Goal: Task Accomplishment & Management: Manage account settings

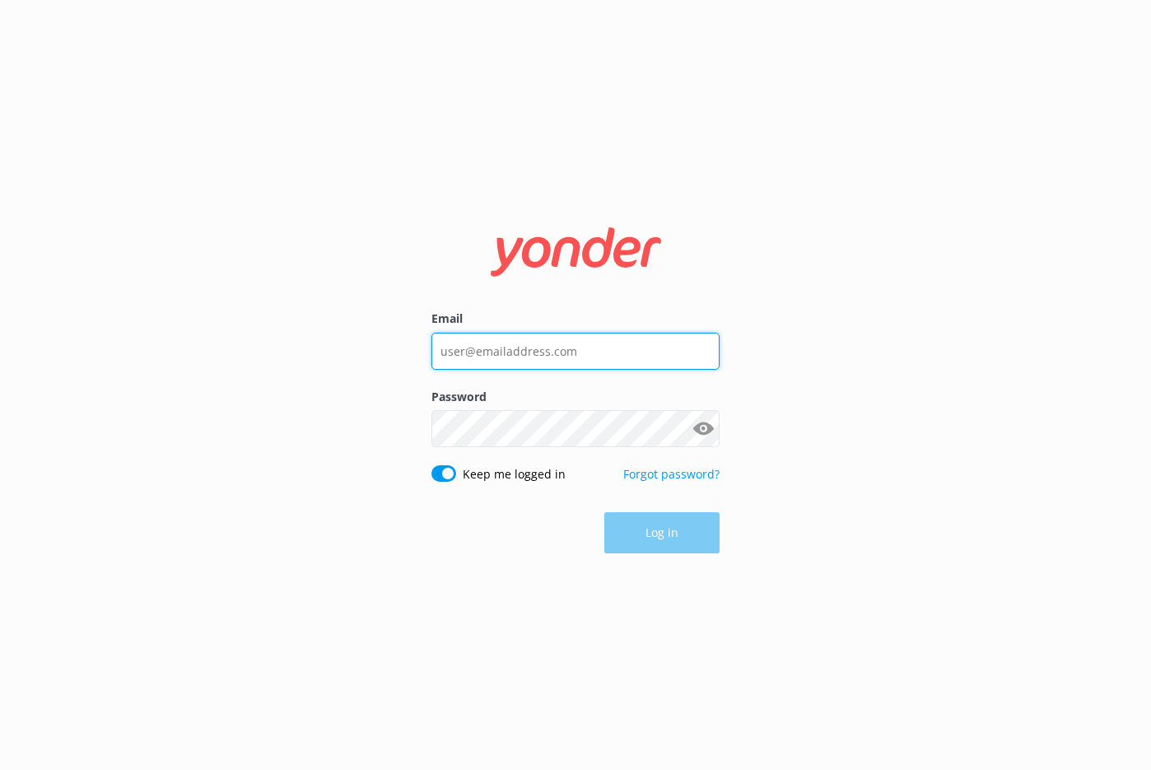
click at [549, 358] on input "Email" at bounding box center [575, 351] width 288 height 37
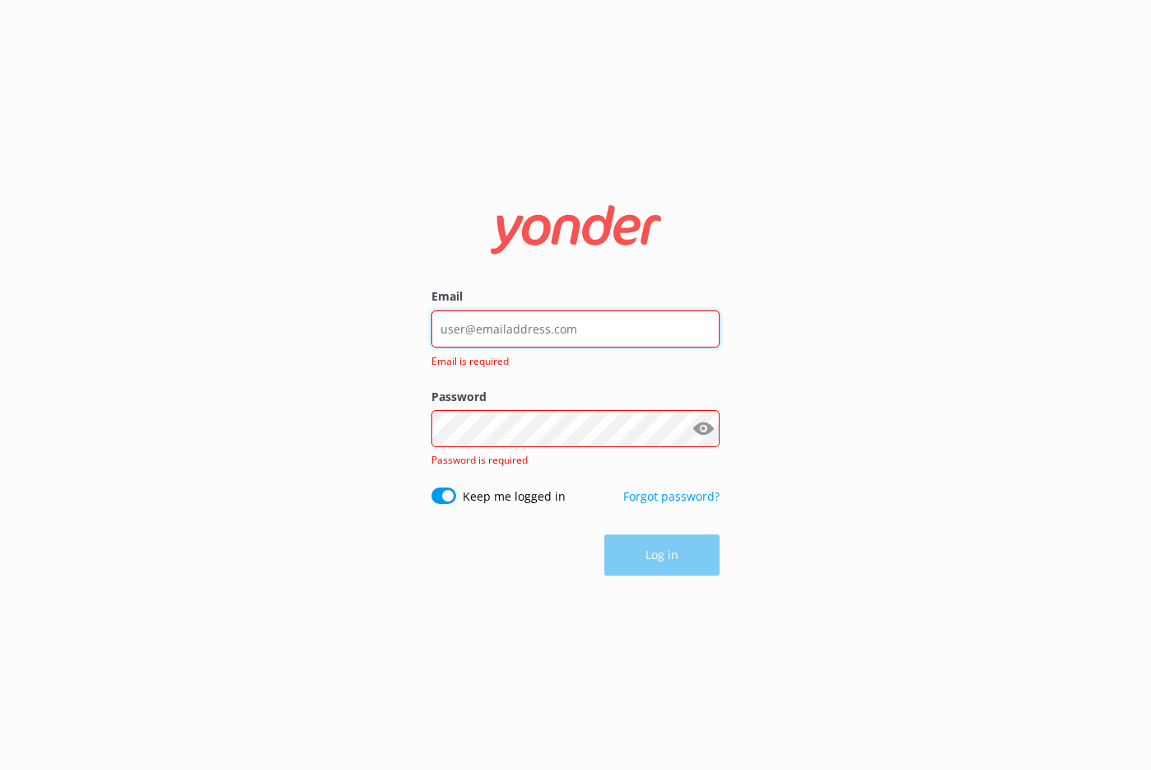
type input "[EMAIL_ADDRESS][DOMAIN_NAME]"
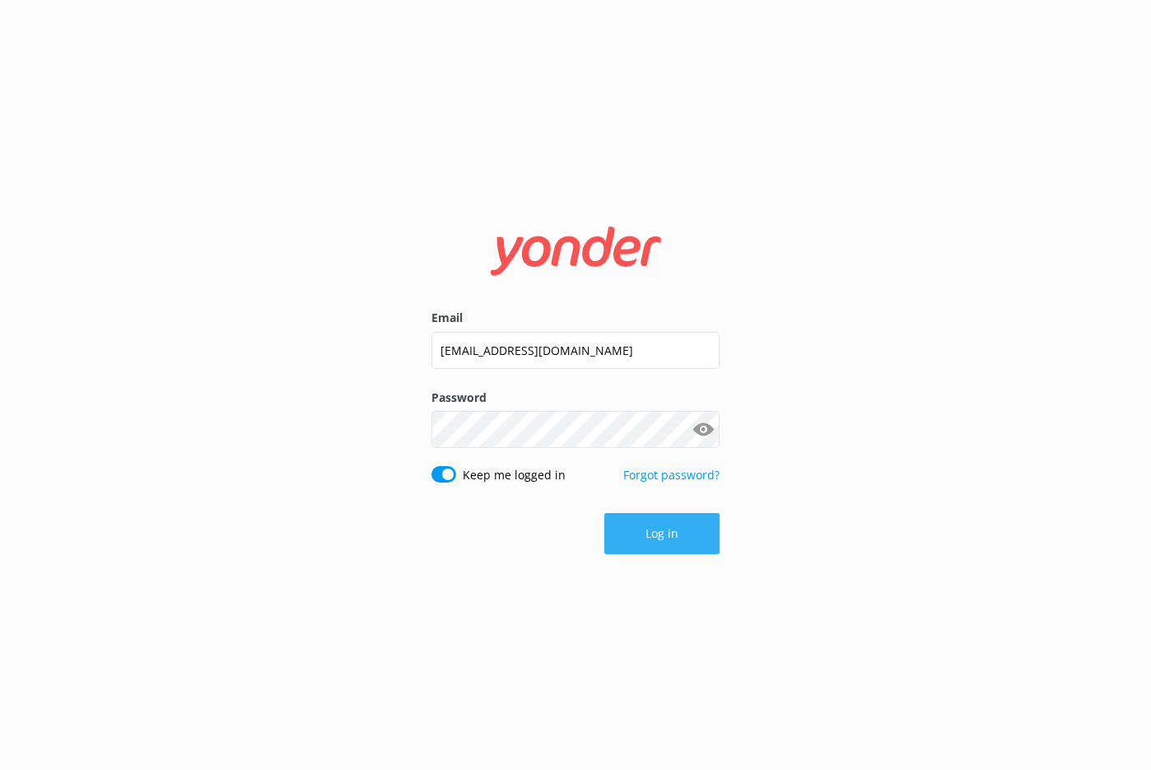
click at [648, 533] on button "Log in" at bounding box center [661, 533] width 115 height 41
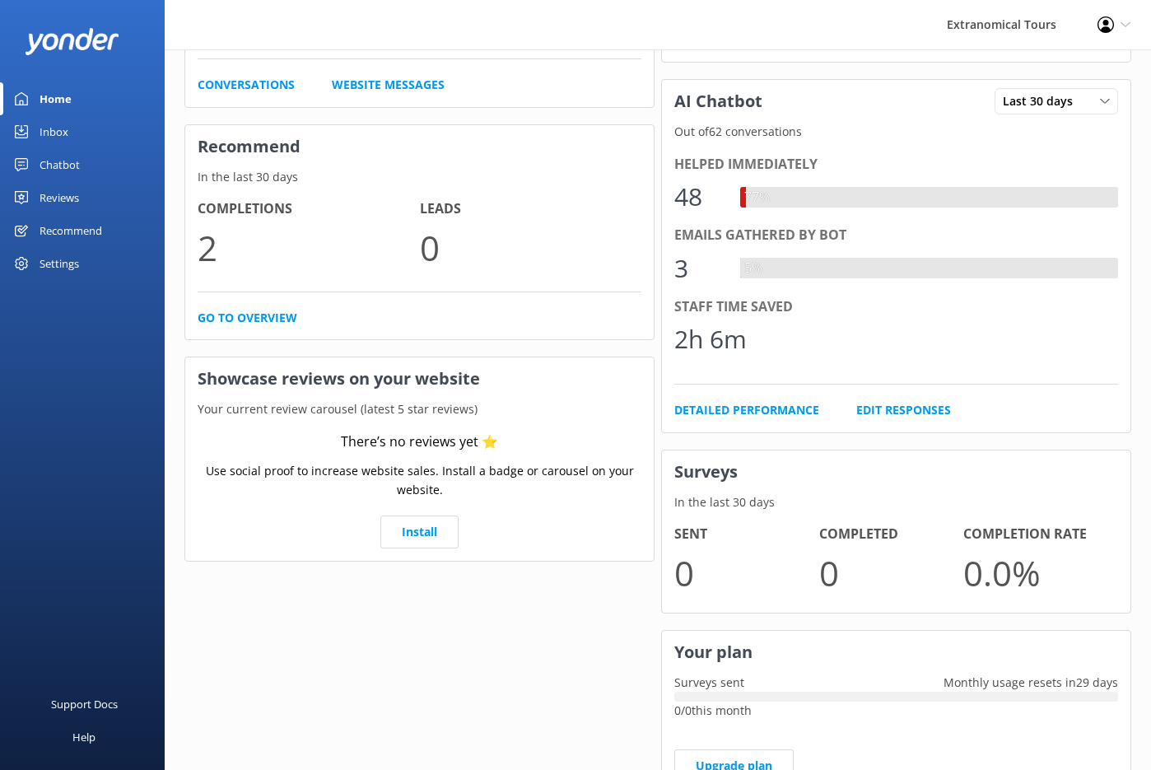
scroll to position [314, 0]
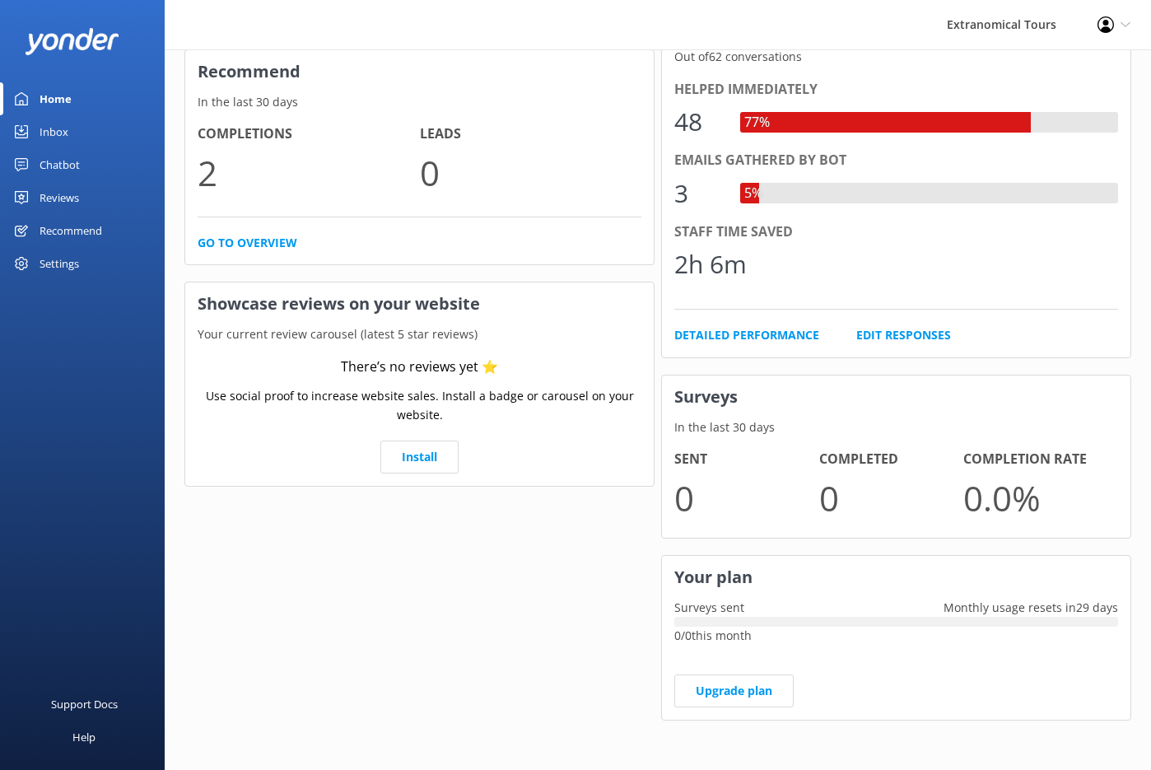
click at [92, 140] on link "Inbox" at bounding box center [82, 131] width 165 height 33
